Goal: Task Accomplishment & Management: Manage account settings

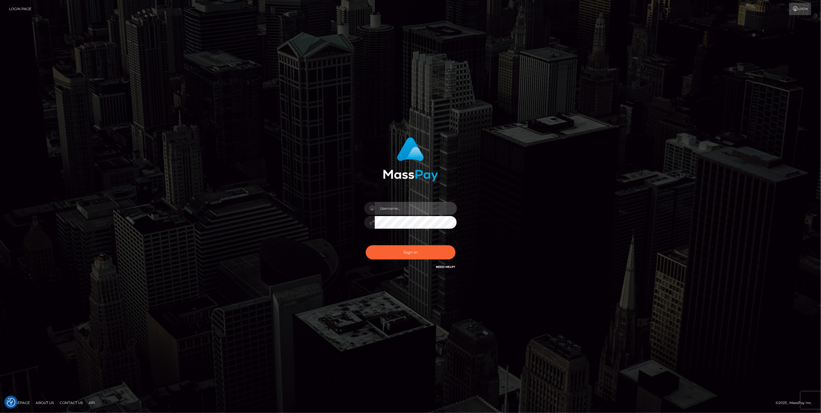
type input "jlo"
click at [404, 249] on button "Sign in" at bounding box center [411, 252] width 90 height 14
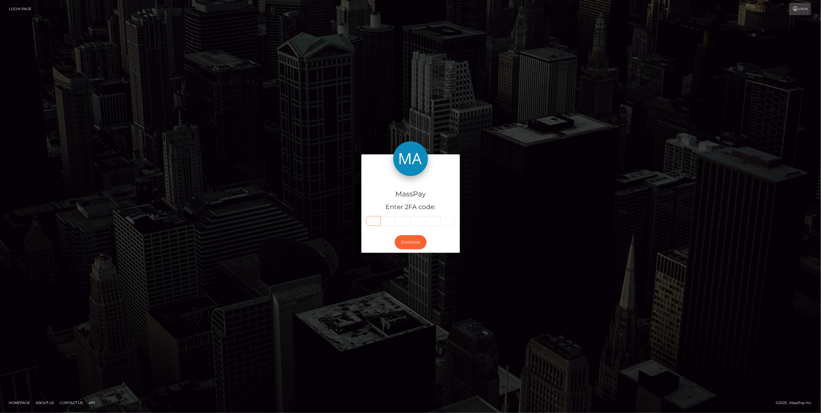
paste input "6"
type input "6"
type input "1"
type input "9"
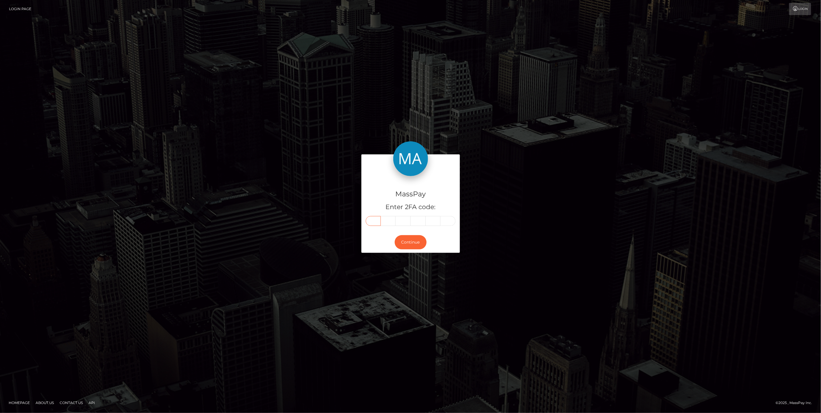
type input "3"
type input "2"
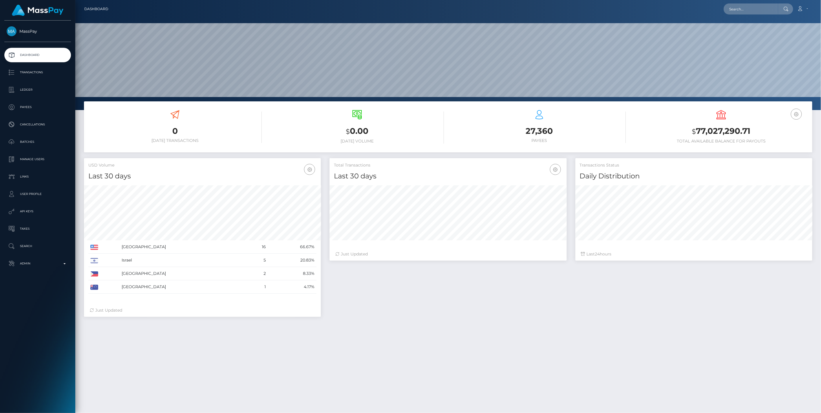
scroll to position [103, 237]
click at [64, 264] on b at bounding box center [64, 263] width 2 height 1
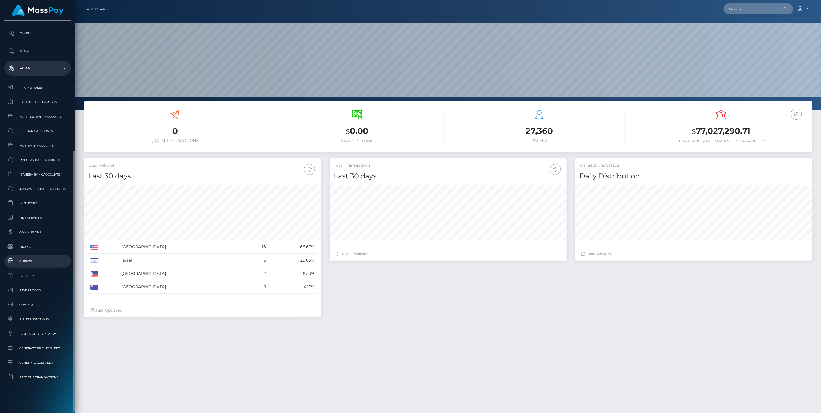
click at [28, 262] on span "Clients" at bounding box center [38, 261] width 62 height 7
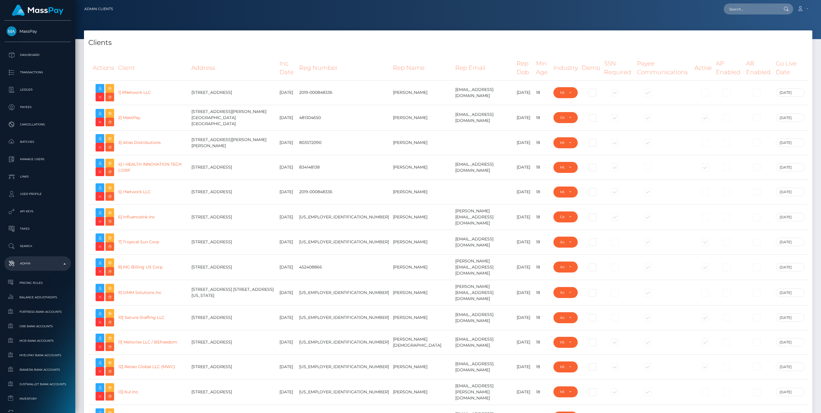
select select "223"
click at [621, 42] on h4 "Clients" at bounding box center [448, 43] width 720 height 10
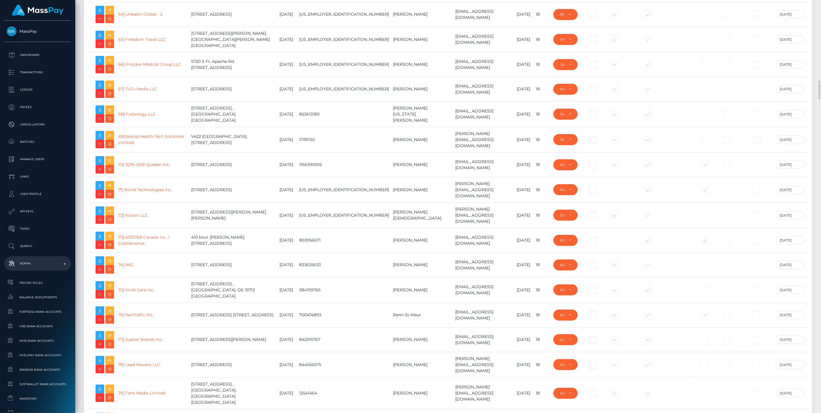
scroll to position [2147, 0]
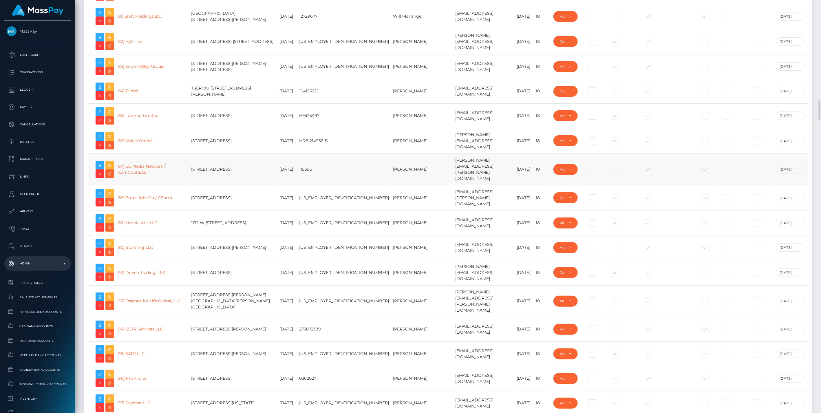
click at [152, 164] on link "87] CC Media Network / CamContacts" at bounding box center [142, 169] width 48 height 11
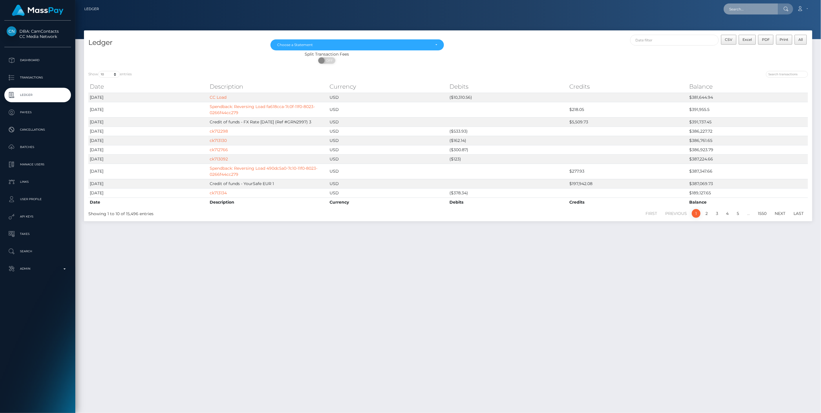
click at [742, 8] on input "text" at bounding box center [751, 8] width 54 height 11
paste input "5158853e-75be-11f0-9703-0266f44cc279"
type input "5158853e-75be-11f0-9703-0266f44cc279"
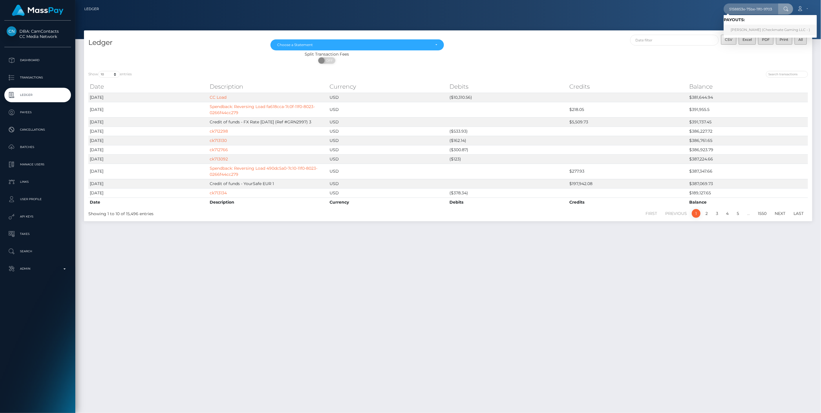
click at [763, 28] on link "Jawad Hussain (Checkmate Gaming LLC - )" at bounding box center [770, 30] width 93 height 11
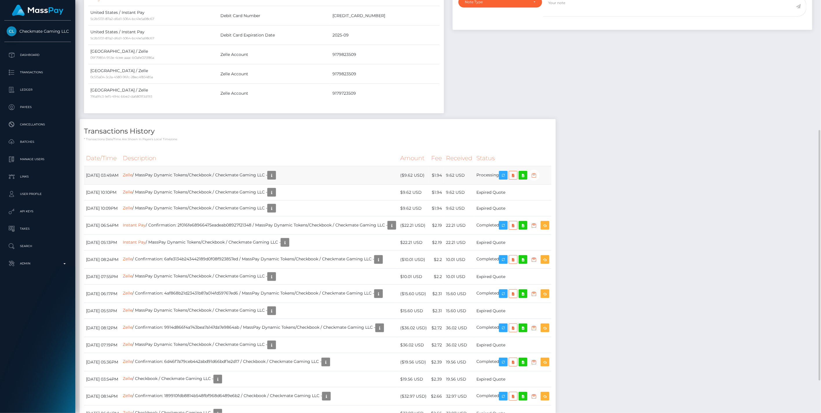
scroll to position [70, 237]
click at [538, 175] on icon "button" at bounding box center [534, 175] width 7 height 7
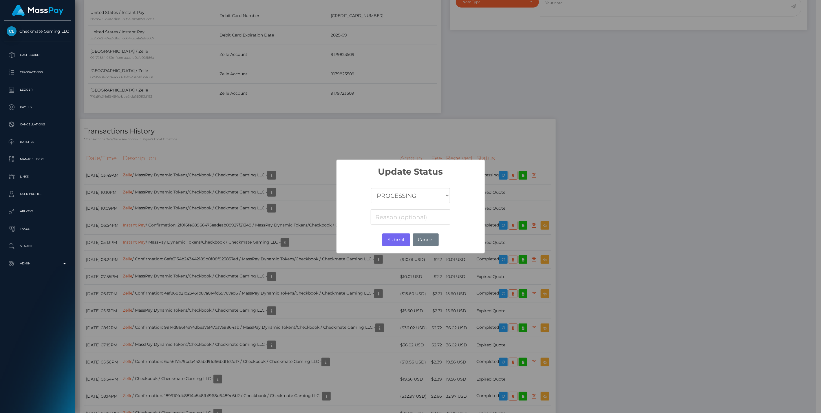
click at [414, 196] on select "COMPLETED CANCELLED READY_FOR_PICKUP PROCESSING" at bounding box center [410, 195] width 79 height 15
select select "CANCELLED"
click at [371, 188] on select "COMPLETED CANCELLED READY_FOR_PICKUP PROCESSING" at bounding box center [410, 195] width 79 height 15
click at [398, 218] on input at bounding box center [410, 216] width 79 height 15
click at [397, 239] on button "Submit" at bounding box center [396, 240] width 28 height 13
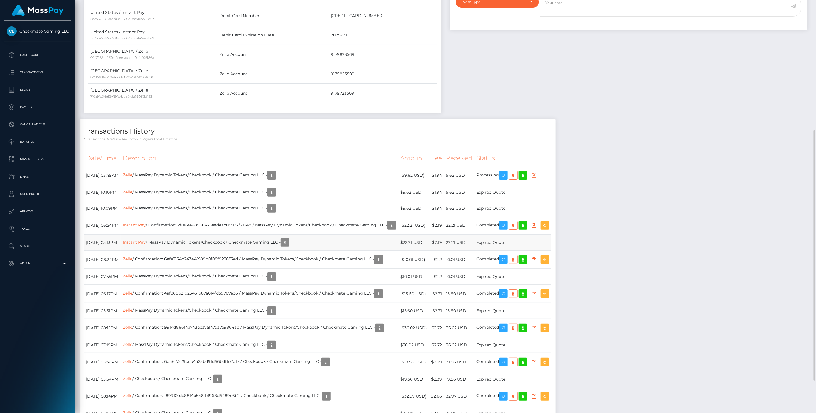
scroll to position [70, 237]
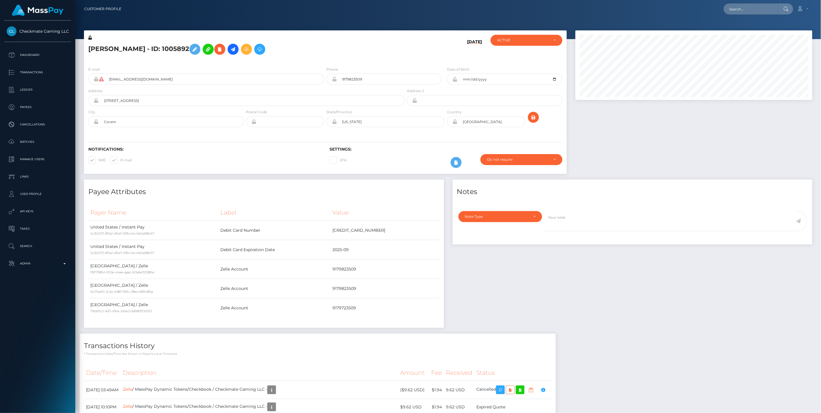
scroll to position [70, 237]
click at [684, 338] on div "Payee Attributes Payer Name Label Value United States / Instant Pay 5c2b5721-87…" at bounding box center [448, 416] width 737 height 473
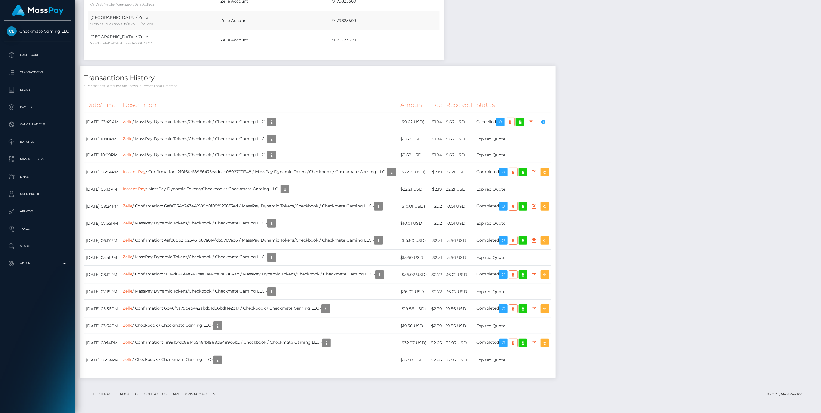
scroll to position [0, 0]
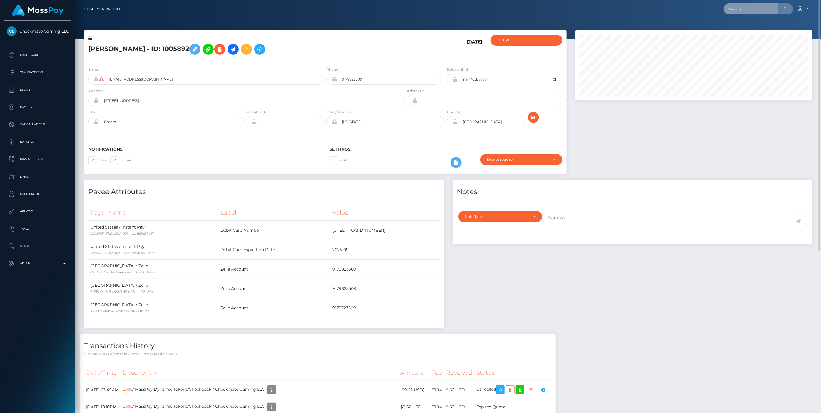
click at [747, 5] on input "text" at bounding box center [751, 8] width 54 height 11
paste input "372f2ecf-7ff0-11f0-8023-0266f44cc279"
type input "372f2ecf-7ff0-11f0-8023-0266f44cc279"
click at [741, 31] on link "MANON NELLY CHANTAL ALBANE CHARNEAU (Unlockt.me - )" at bounding box center [791, 30] width 135 height 11
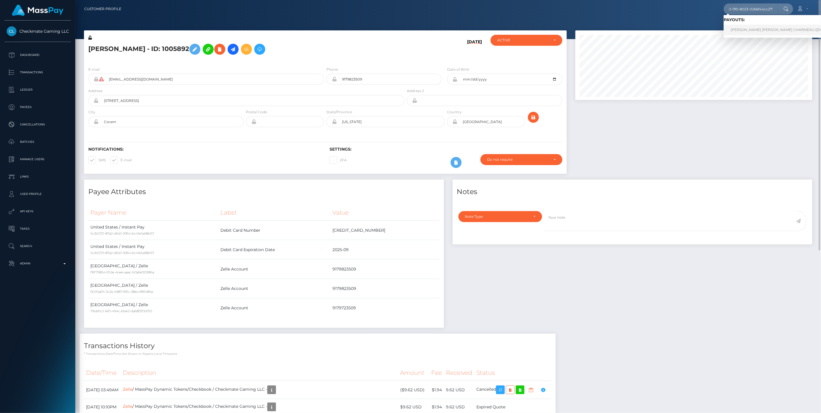
scroll to position [0, 0]
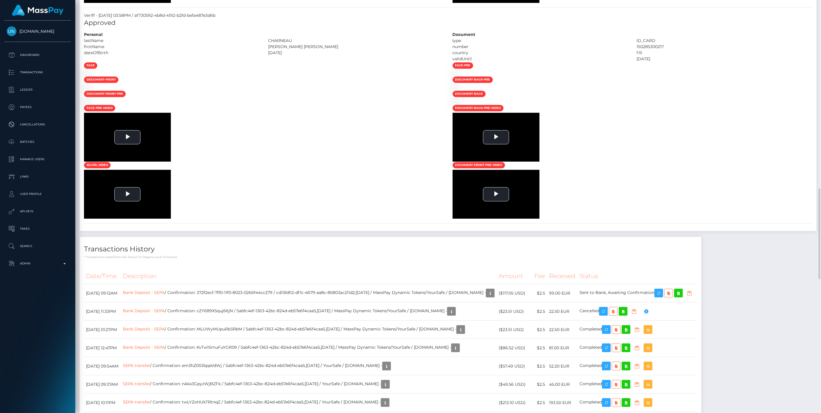
scroll to position [1503, 0]
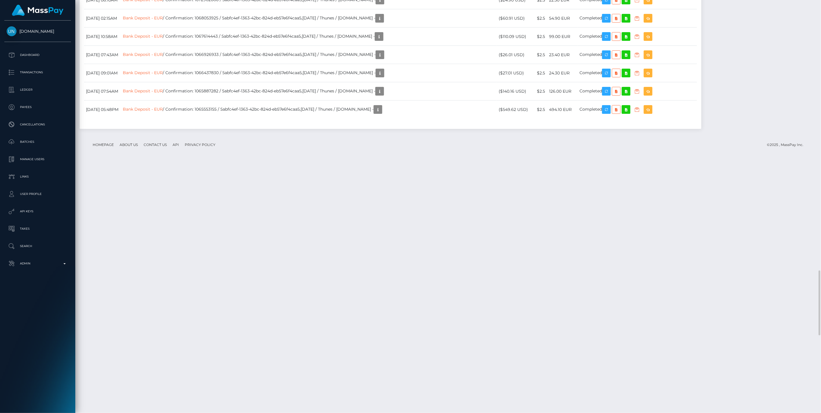
scroll to position [1717, 0]
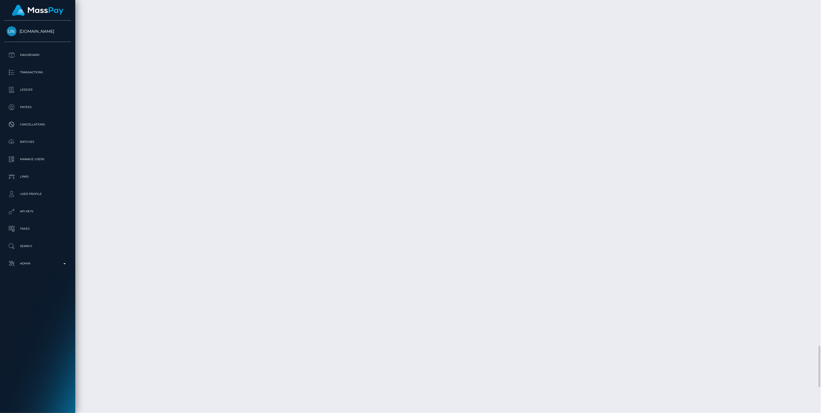
scroll to position [3220, 0]
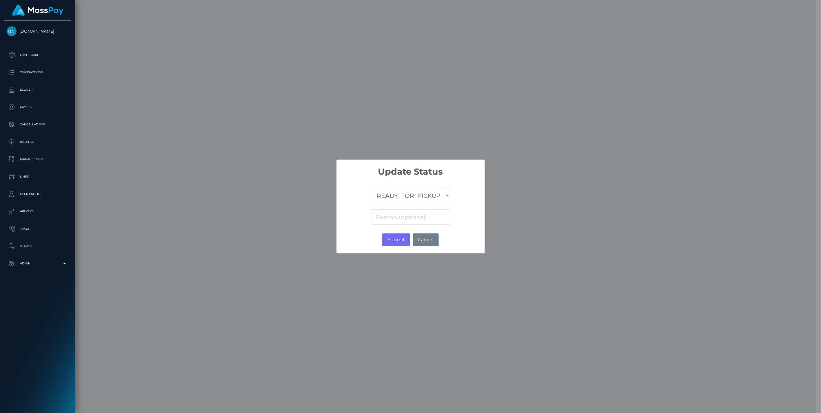
click at [413, 198] on select "COMPLETED CANCELLED READY_FOR_PICKUP PROCESSING" at bounding box center [410, 195] width 79 height 15
select select "CANCELLED"
click at [371, 188] on select "COMPLETED CANCELLED READY_FOR_PICKUP PROCESSING" at bounding box center [410, 195] width 79 height 15
click at [384, 218] on input at bounding box center [410, 216] width 79 height 15
paste input "Closed Account"
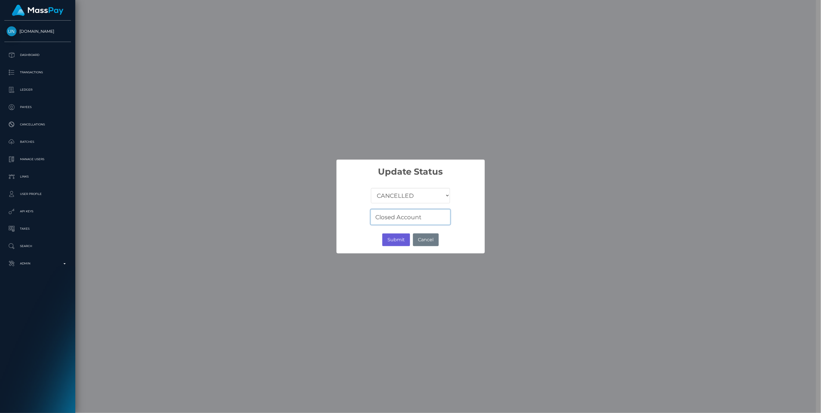
type input "Closed Account"
click at [394, 240] on button "Submit" at bounding box center [396, 240] width 28 height 13
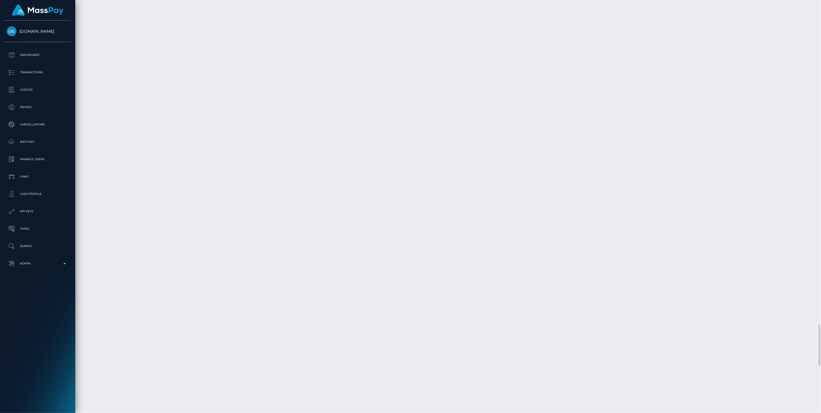
scroll to position [70, 237]
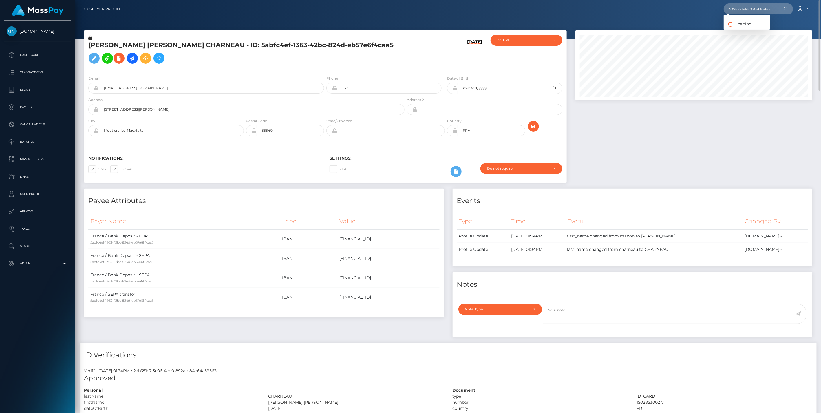
scroll to position [70, 237]
type input "53787268-8020-11f0-8023-0266f44cc279"
click at [752, 32] on link "[PERSON_NAME] ([DOMAIN_NAME] - )" at bounding box center [764, 30] width 81 height 11
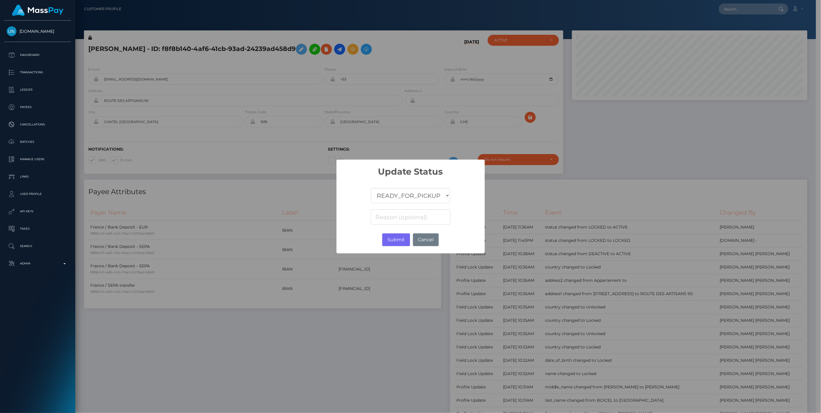
scroll to position [70, 235]
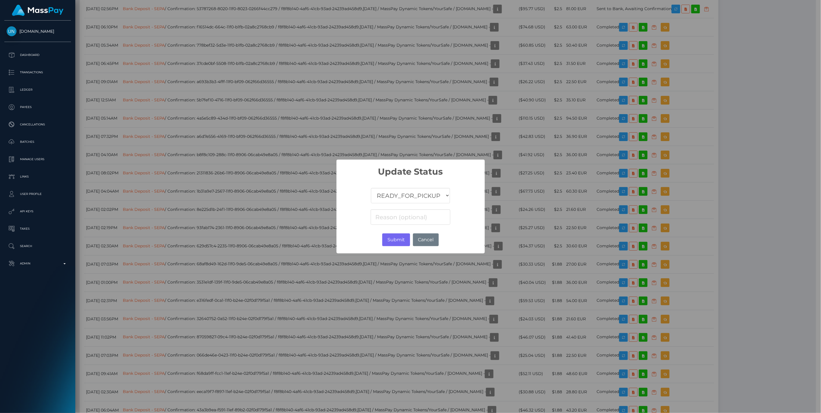
select select "CANCELLED"
click at [371, 188] on select "COMPLETED CANCELLED READY_FOR_PICKUP PROCESSING" at bounding box center [410, 195] width 79 height 15
click at [399, 218] on input at bounding box center [410, 216] width 79 height 15
paste input "Transaction not accepted, please contact beneficiary"
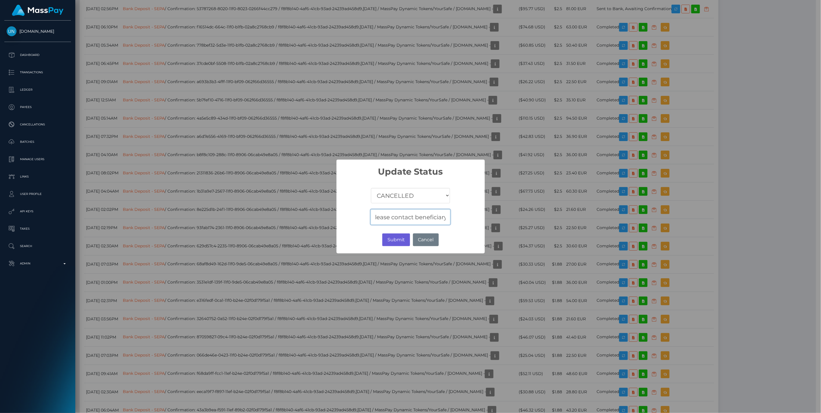
type input "Transaction not accepted, please contact beneficiary"
click at [394, 240] on button "Submit" at bounding box center [396, 240] width 28 height 13
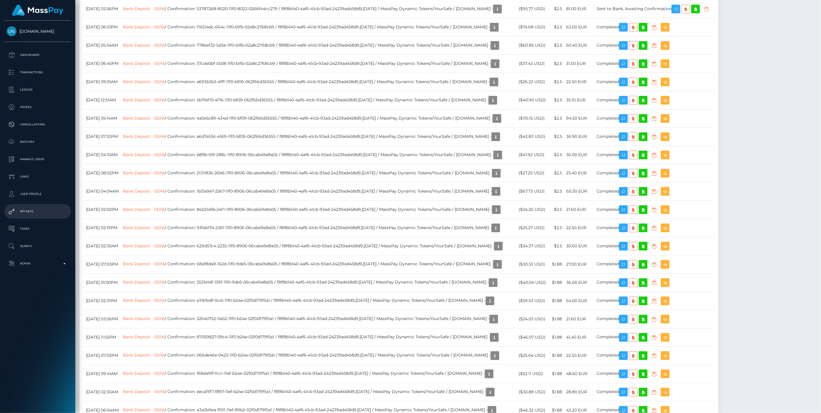
scroll to position [2112, 0]
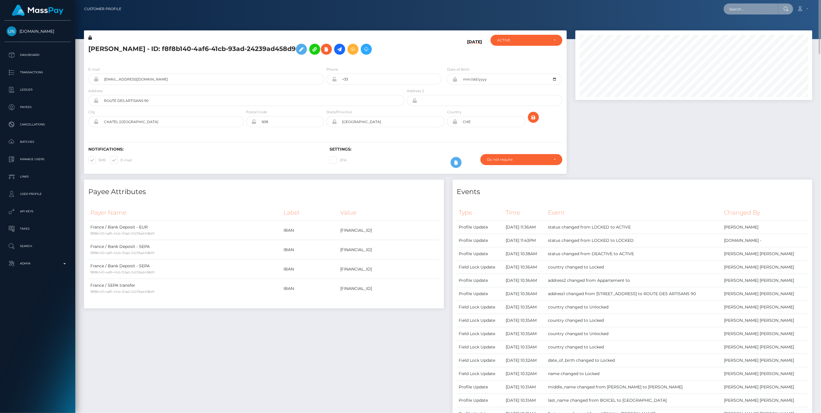
click at [749, 8] on input "text" at bounding box center [751, 8] width 54 height 11
paste input "6577b16cbe7a2025-08-24"
drag, startPoint x: 761, startPoint y: 9, endPoint x: 818, endPoint y: 11, distance: 57.7
click at [818, 11] on nav "Customer Profile 6577b16cbe7a2025-08-24 Loading... Loading..." at bounding box center [448, 9] width 746 height 18
type input "6577b16cbe7a"
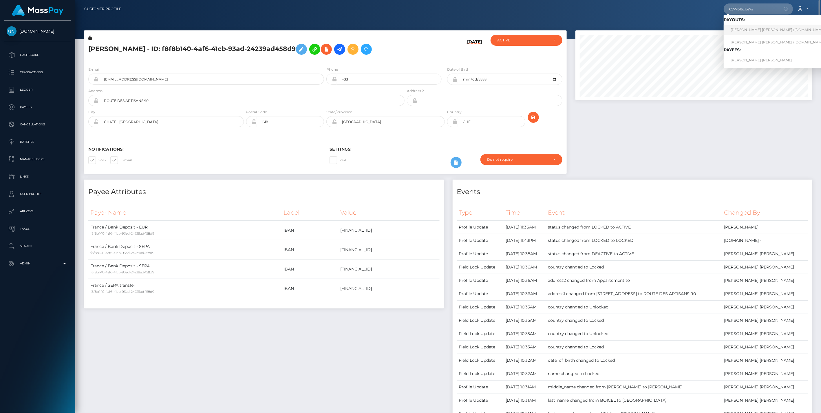
click at [747, 31] on link "MAHDI MOHAMED SEGHIR YOUSFI (Unlockt.me - )" at bounding box center [780, 30] width 113 height 11
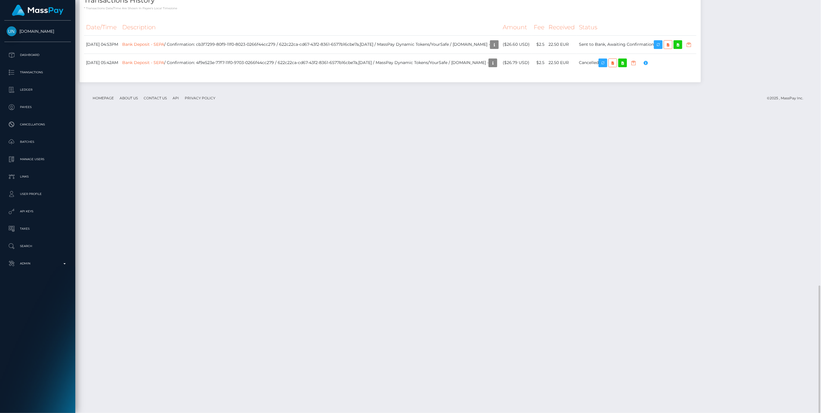
scroll to position [1097, 0]
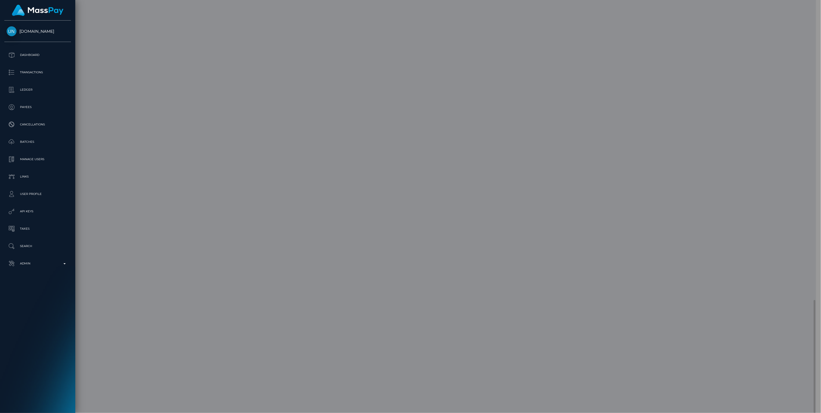
scroll to position [289635, 289468]
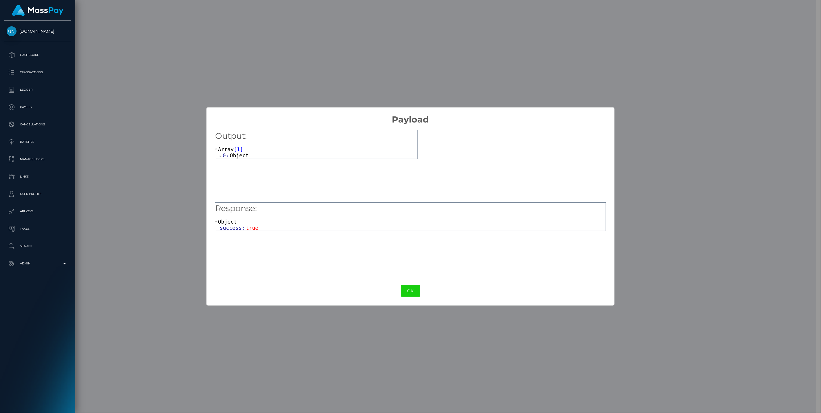
click at [221, 155] on span at bounding box center [221, 156] width 3 height 4
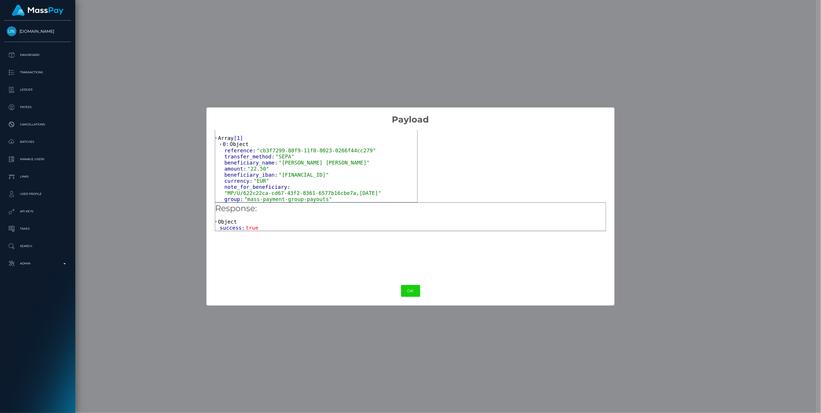
scroll to position [0, 0]
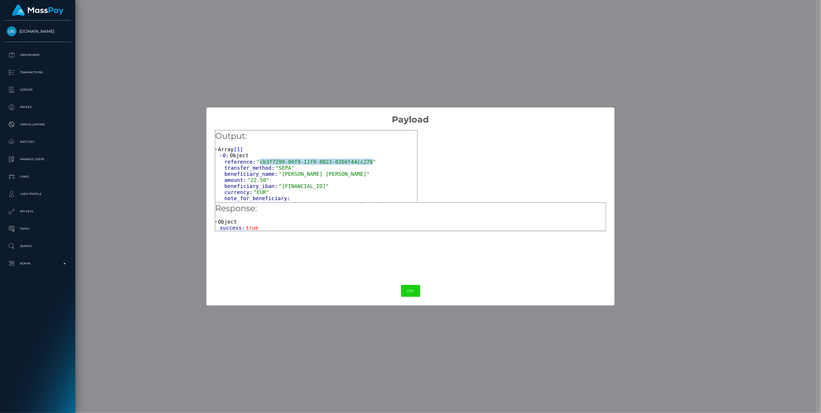
drag, startPoint x: 258, startPoint y: 163, endPoint x: 360, endPoint y: 160, distance: 102.3
click at [360, 160] on span ""cb3f7299-80f9-11f0-8023-0266f44cc279"" at bounding box center [316, 162] width 119 height 6
copy span "cb3f7299-80f9-11f0-8023-0266f44cc279"
click at [414, 289] on button "OK" at bounding box center [410, 291] width 19 height 12
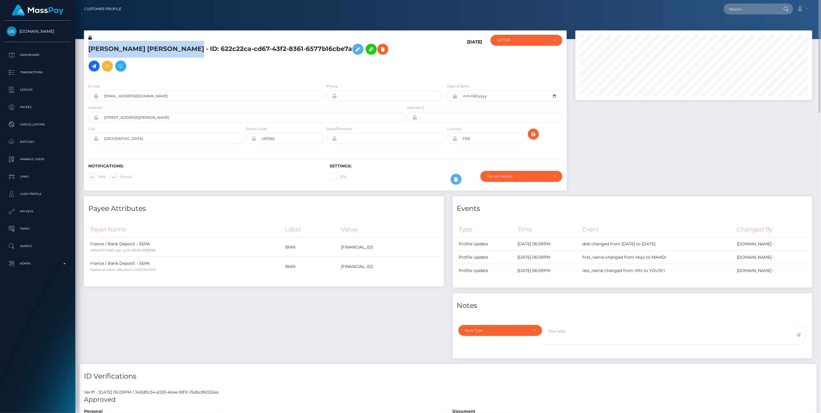
drag, startPoint x: 89, startPoint y: 48, endPoint x: 205, endPoint y: 51, distance: 115.9
click at [205, 51] on h5 "[PERSON_NAME] [PERSON_NAME] - ID: 622c22ca-cd67-43f2-8361-6577b16cbe7a" at bounding box center [244, 58] width 313 height 34
copy h5 "[PERSON_NAME] [PERSON_NAME]"
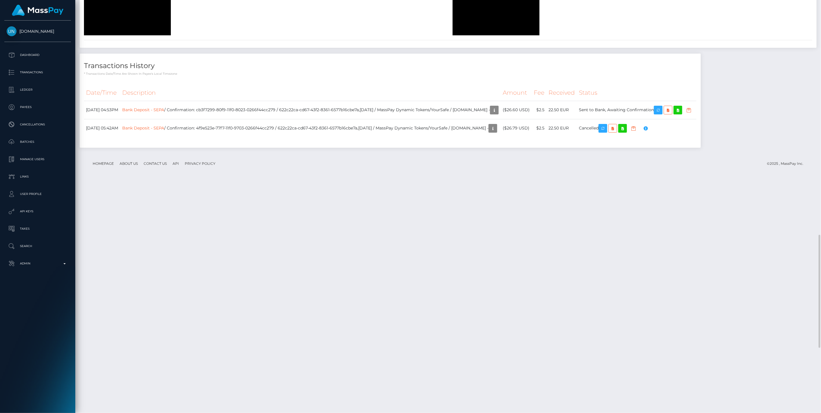
scroll to position [1097, 0]
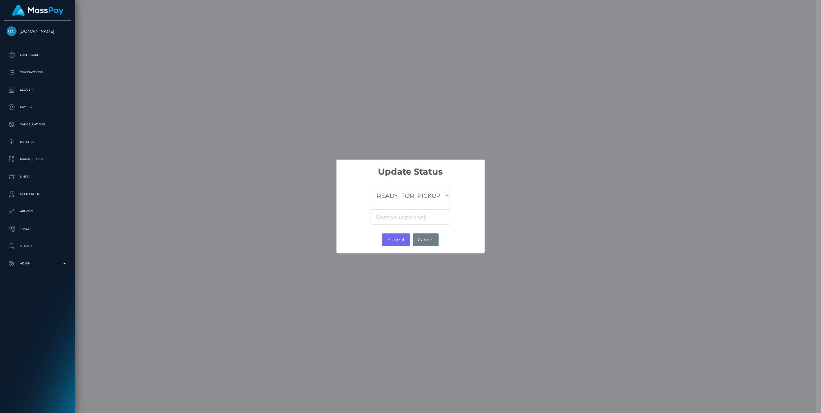
click at [400, 197] on select "COMPLETED CANCELLED READY_FOR_PICKUP PROCESSING" at bounding box center [410, 195] width 79 height 15
select select "CANCELLED"
click at [371, 188] on select "COMPLETED CANCELLED READY_FOR_PICKUP PROCESSING" at bounding box center [410, 195] width 79 height 15
click at [401, 219] on input at bounding box center [410, 216] width 79 height 15
type input "Return of transaction"
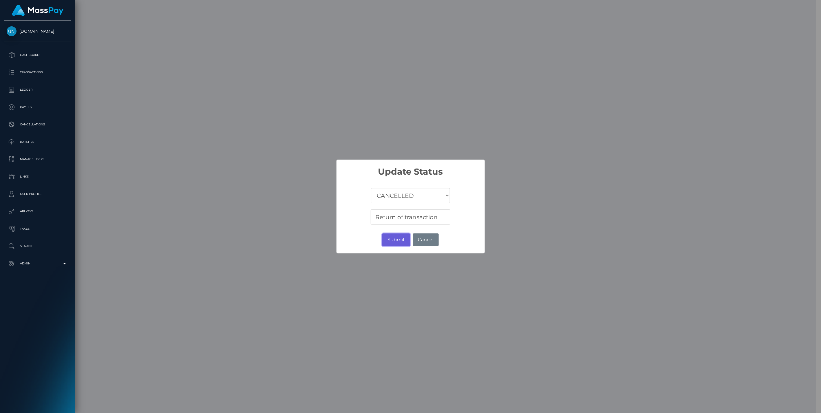
click at [394, 239] on button "Submit" at bounding box center [396, 240] width 28 height 13
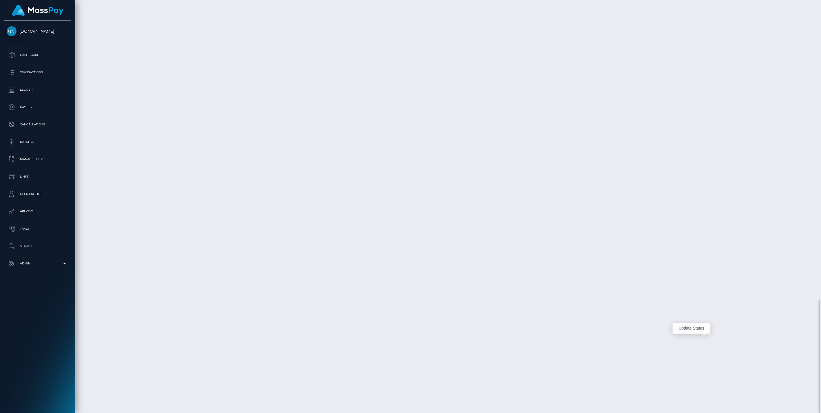
scroll to position [70, 237]
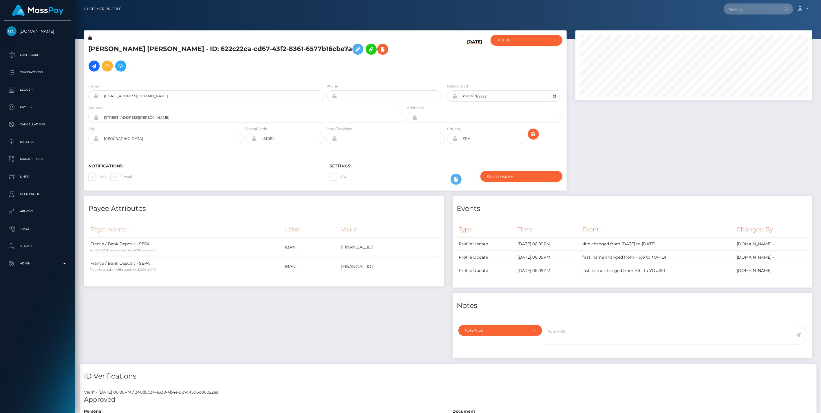
scroll to position [70, 237]
click at [745, 8] on input "text" at bounding box center [751, 8] width 54 height 11
paste input "[PERSON_NAME] [PERSON_NAME]"
type input "VALERI DIMITROV STOYANOV"
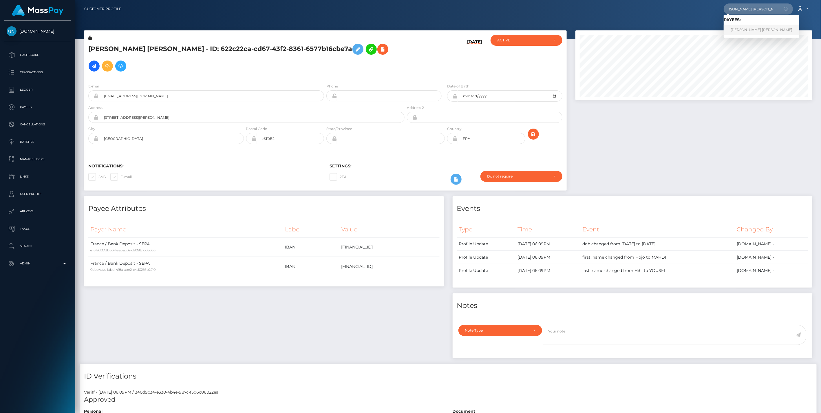
click at [750, 31] on link "VALERI DIMITROV STOYANOV" at bounding box center [762, 30] width 76 height 11
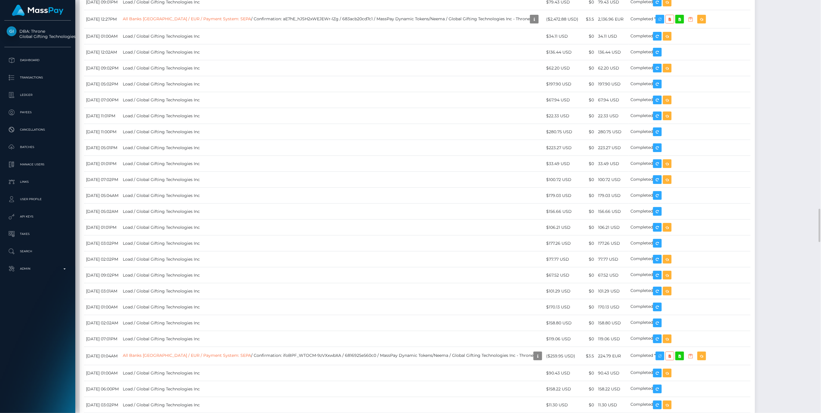
scroll to position [2362, 0]
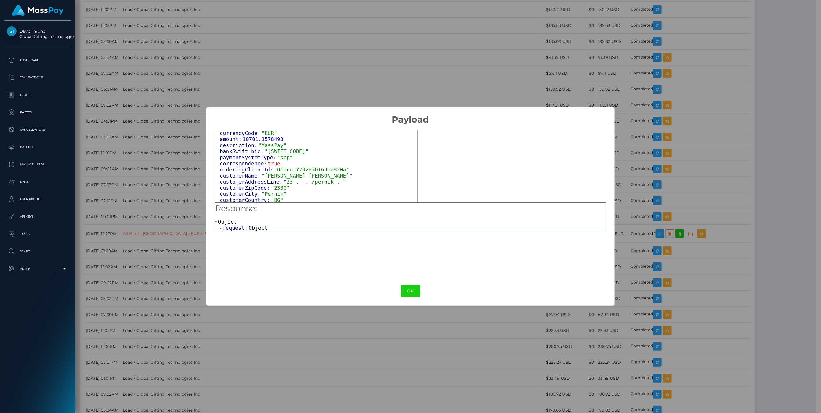
scroll to position [42, 0]
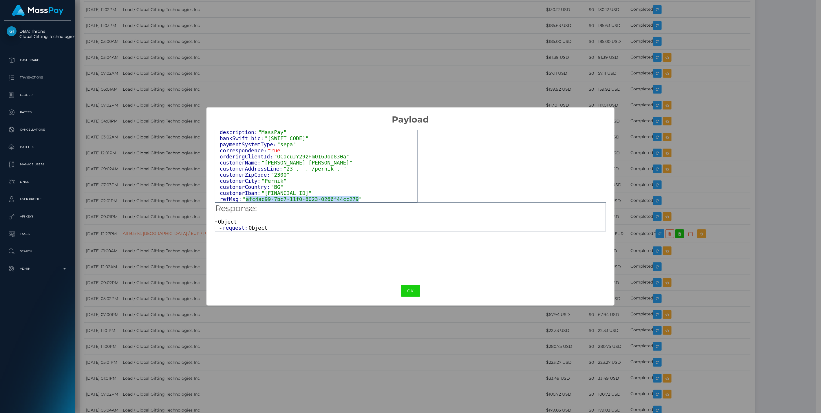
drag, startPoint x: 244, startPoint y: 199, endPoint x: 348, endPoint y: 202, distance: 103.5
click at [348, 202] on span ""afc4ac99-7bc7-11f0-8023-0266f44cc279"" at bounding box center [302, 199] width 119 height 6
copy span "afc4ac99-7bc7-11f0-8023-0266f44cc279"
click at [412, 292] on button "OK" at bounding box center [410, 291] width 19 height 12
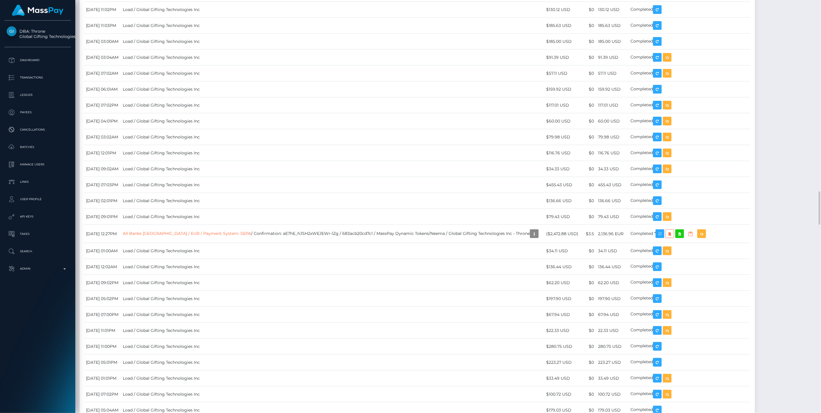
scroll to position [70, 237]
drag, startPoint x: 267, startPoint y: 373, endPoint x: 298, endPoint y: 376, distance: 30.9
copy td "68a26f5680fbd"
